Goal: Task Accomplishment & Management: Complete application form

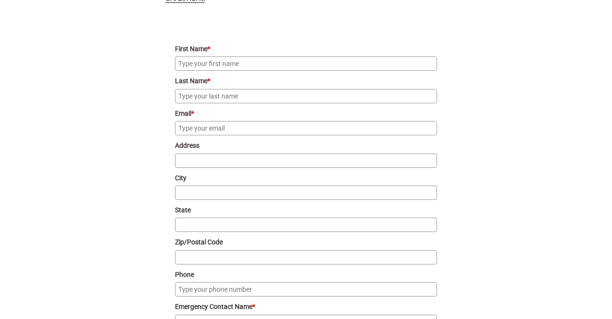
scroll to position [975, 0]
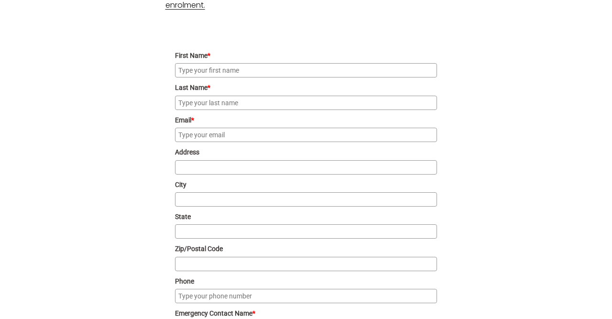
click at [361, 73] on input "First Name *" at bounding box center [306, 70] width 263 height 14
type input "[PERSON_NAME]"
type input "Colebatch"
type input "[EMAIL_ADDRESS][DOMAIN_NAME]"
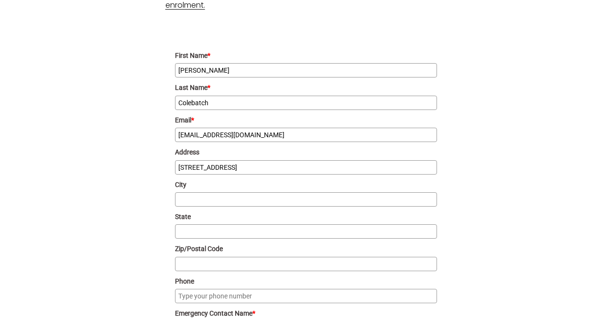
type input "[STREET_ADDRESS]"
type input "[PERSON_NAME]"
type input "ACT"
type input "2602"
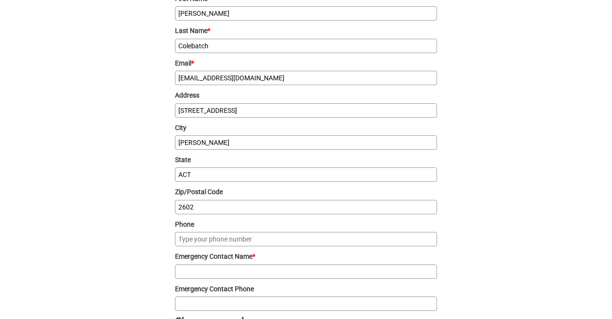
scroll to position [1035, 0]
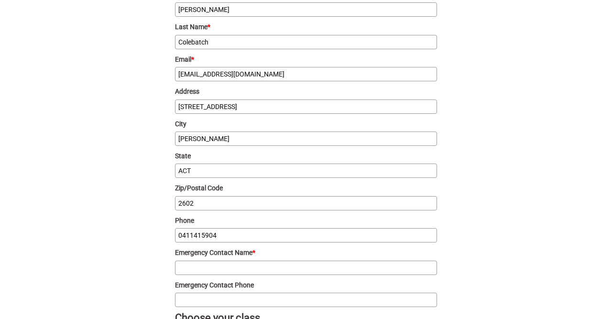
type input "0411415904"
type input "[PERSON_NAME]"
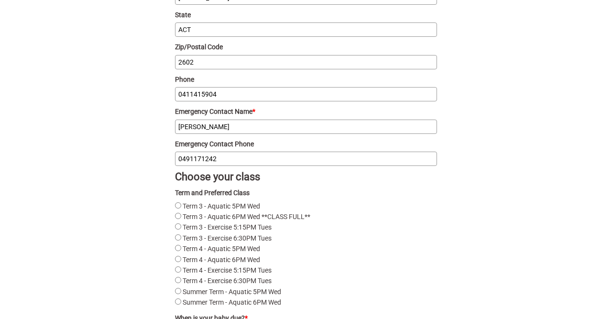
scroll to position [1178, 0]
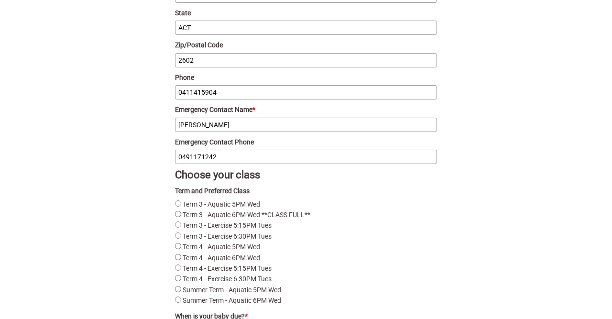
type input "0491171242"
click at [177, 235] on Tues "Term 3 - Exercise 6:30PM Tues" at bounding box center [178, 236] width 6 height 6
radio Tues "true"
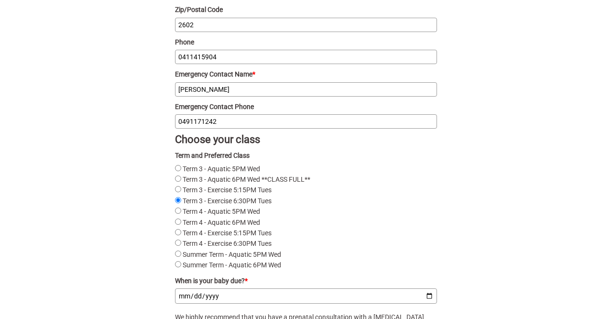
scroll to position [1214, 0]
click at [178, 245] on Tues "Term 4 - Exercise 6:30PM Tues" at bounding box center [178, 242] width 6 height 6
radio Tues "true"
click at [177, 202] on Tues "Term 3 - Exercise 6:30PM Tues" at bounding box center [178, 200] width 6 height 6
radio Tues "true"
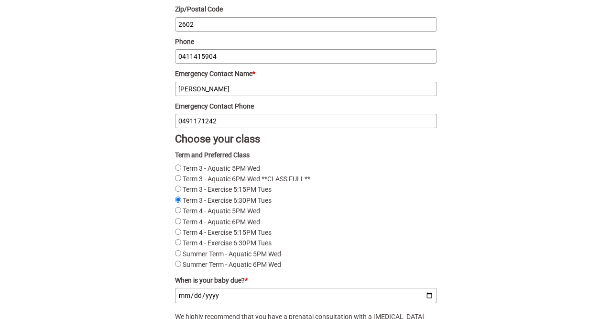
scroll to position [1307, 0]
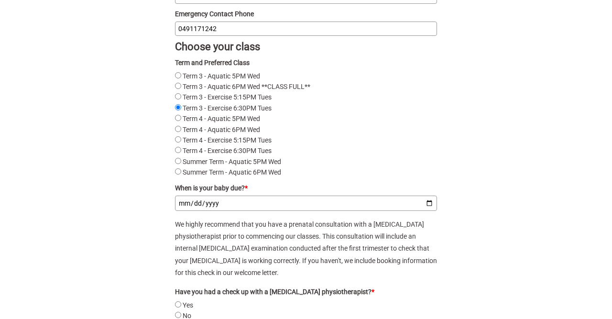
click at [198, 202] on input "When is your baby due? *" at bounding box center [306, 203] width 263 height 15
click at [178, 201] on input "When is your baby due? *" at bounding box center [306, 203] width 263 height 15
type input "[DATE]"
click at [315, 242] on p "We highly recommend that you have a prenatal consultation with a [MEDICAL_DATA]…" at bounding box center [306, 249] width 263 height 60
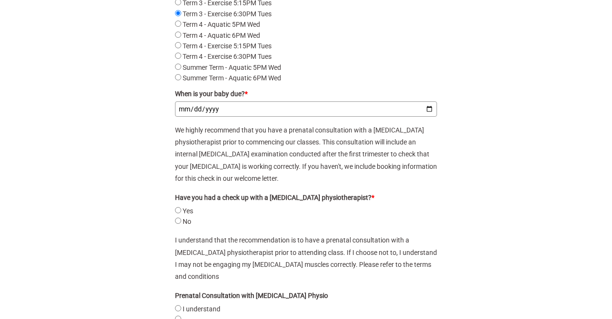
scroll to position [1404, 0]
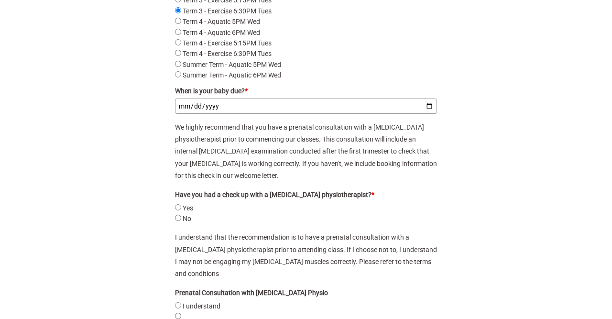
click at [189, 207] on label "Yes" at bounding box center [188, 208] width 11 height 8
click at [181, 207] on input "Yes" at bounding box center [178, 207] width 6 height 6
radio input "true"
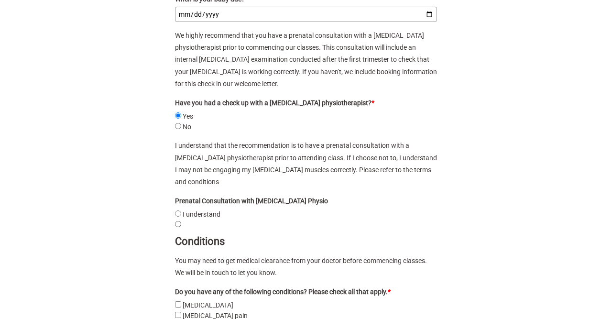
scroll to position [1499, 0]
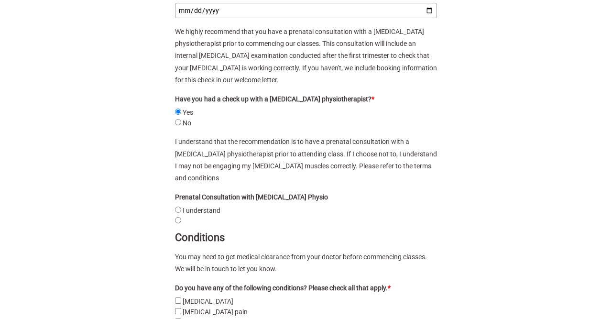
click at [195, 207] on label "I understand" at bounding box center [202, 211] width 38 height 8
click at [181, 207] on understand "I understand" at bounding box center [178, 210] width 6 height 6
radio understand "true"
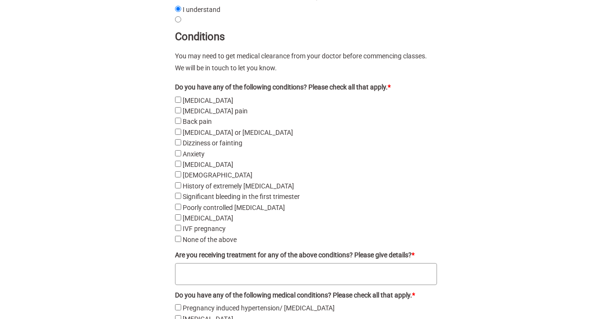
scroll to position [1700, 0]
click at [191, 236] on label "None of the above" at bounding box center [210, 240] width 54 height 8
click at [181, 236] on above "None of the above" at bounding box center [178, 239] width 6 height 6
checkbox above "true"
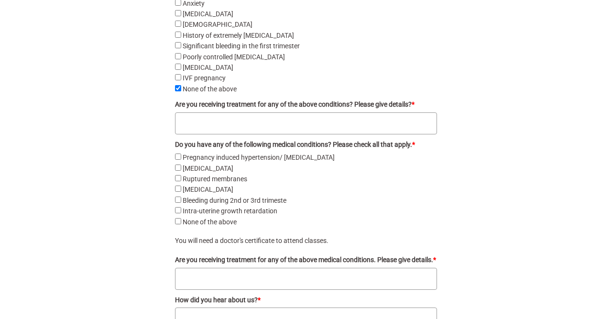
scroll to position [1850, 0]
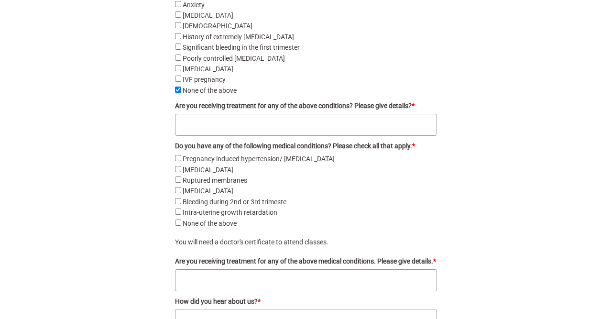
click at [272, 114] on textarea "Are you receiving treatment for any of the above conditions? Please give detail…" at bounding box center [306, 125] width 263 height 22
type textarea "N/A"
click at [208, 220] on label "None of the above" at bounding box center [210, 224] width 54 height 8
click at [181, 220] on above "None of the above" at bounding box center [178, 223] width 6 height 6
checkbox above "true"
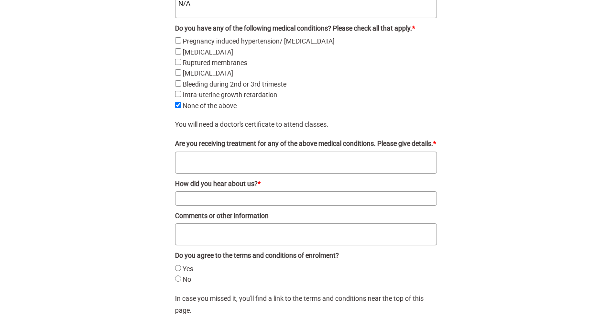
scroll to position [1968, 0]
click at [358, 154] on textarea "Are you receiving treatment for any of the above medical conditions. Please giv…" at bounding box center [306, 162] width 263 height 22
type textarea "N/A"
click at [284, 193] on input "How did you hear about us? *" at bounding box center [306, 198] width 263 height 14
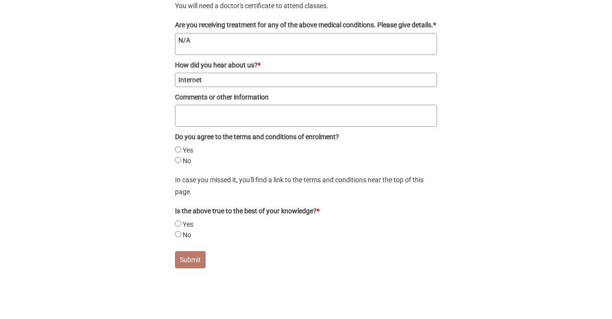
scroll to position [2086, 0]
type input "Internet"
click at [178, 148] on input "Yes" at bounding box center [178, 149] width 6 height 6
radio input "true"
click at [185, 224] on label "Yes" at bounding box center [188, 225] width 11 height 8
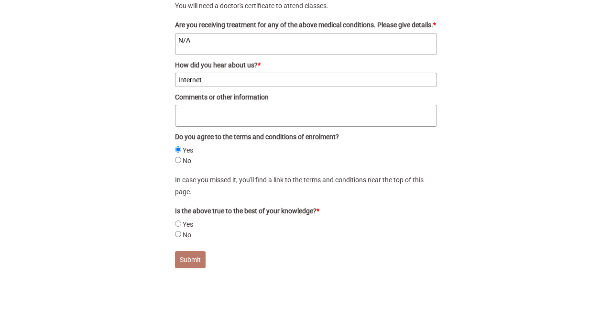
click at [181, 224] on input "Yes" at bounding box center [178, 224] width 6 height 6
radio input "true"
click at [187, 265] on button "Submit" at bounding box center [190, 259] width 31 height 17
radio input "true"
checkbox pain "false"
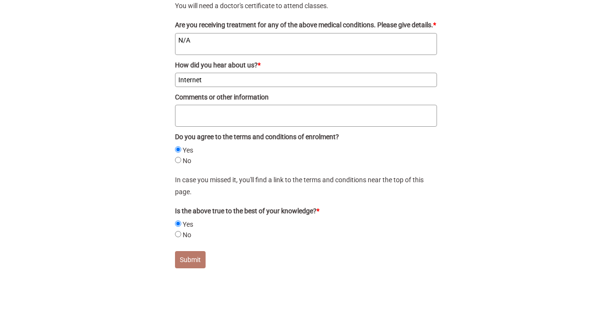
checkbox pre-eclampsia "false"
radio input "true"
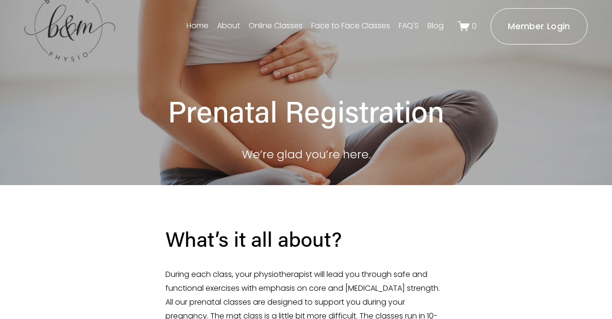
scroll to position [0, 0]
